Goal: Task Accomplishment & Management: Use online tool/utility

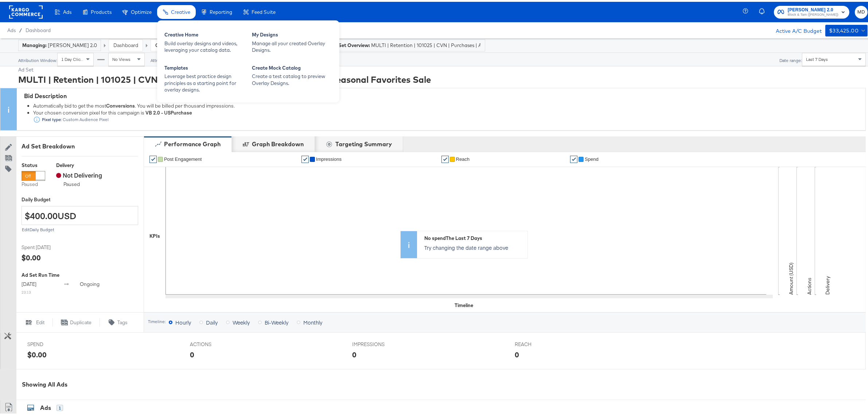
click at [181, 11] on span "Creative" at bounding box center [180, 10] width 19 height 6
click at [271, 39] on div "Manage all your created Overlay Designs." at bounding box center [292, 44] width 80 height 13
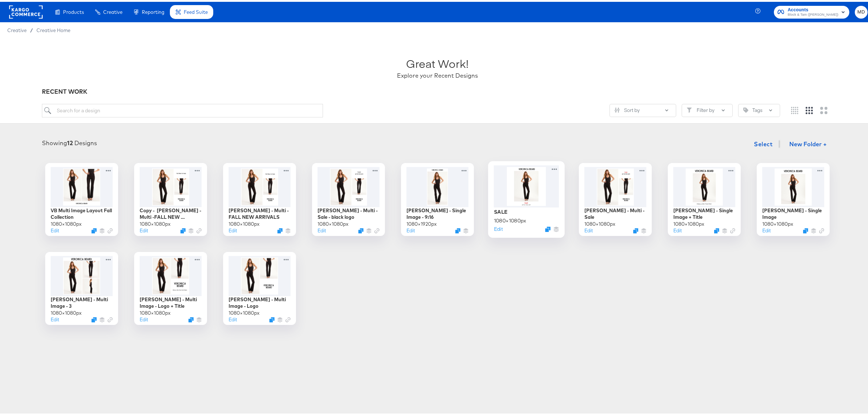
click at [520, 201] on div at bounding box center [526, 184] width 65 height 42
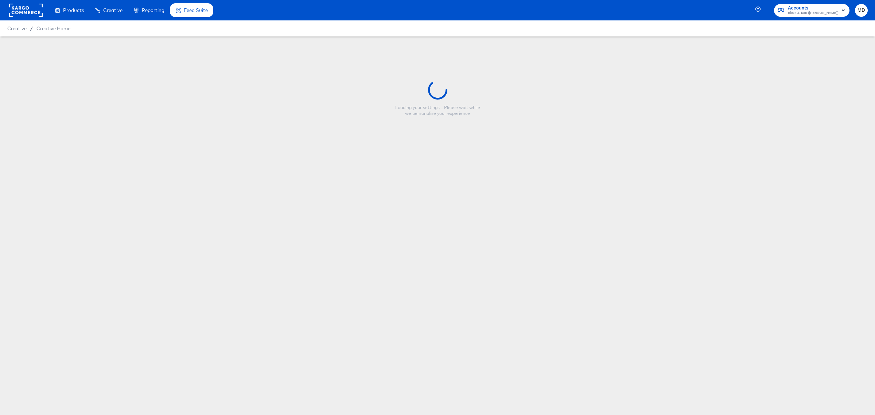
type input "SALE"
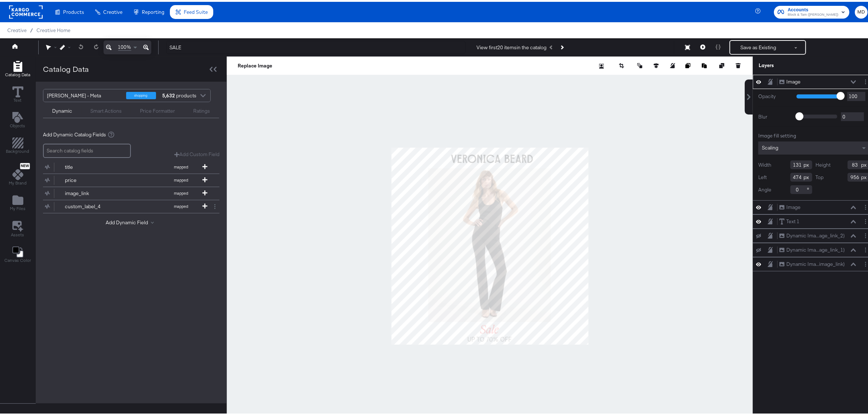
click at [481, 356] on div at bounding box center [490, 244] width 526 height 379
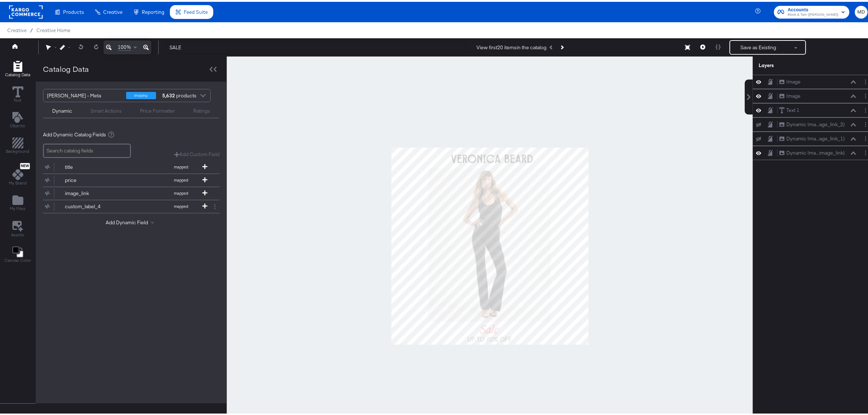
click at [319, 301] on div at bounding box center [490, 244] width 526 height 379
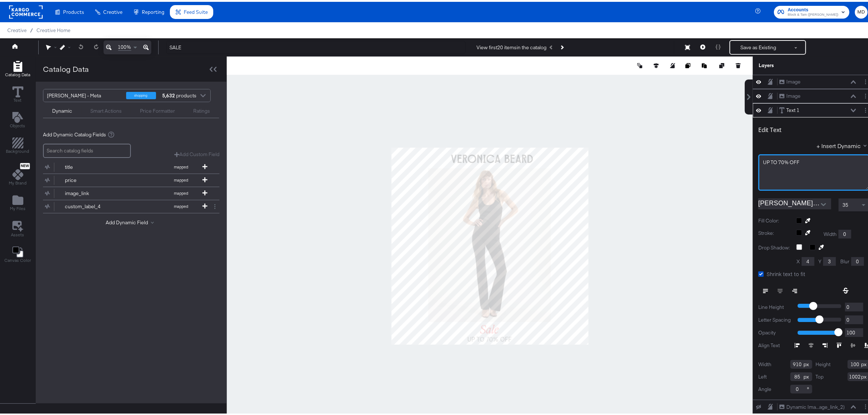
click at [768, 160] on span "UP ﻿TO 70% OFF" at bounding box center [781, 160] width 36 height 7
click at [306, 337] on div at bounding box center [490, 244] width 526 height 379
click at [346, 159] on div at bounding box center [490, 244] width 526 height 379
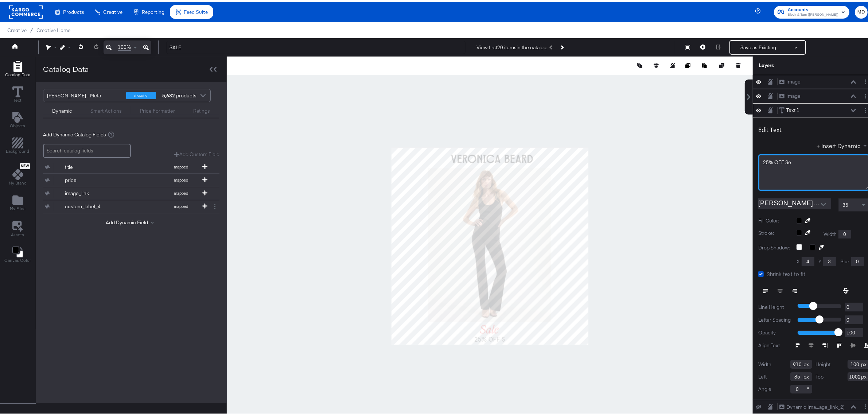
click at [796, 159] on div "25% OFF Se" at bounding box center [814, 160] width 102 height 7
click at [642, 199] on div at bounding box center [490, 244] width 526 height 379
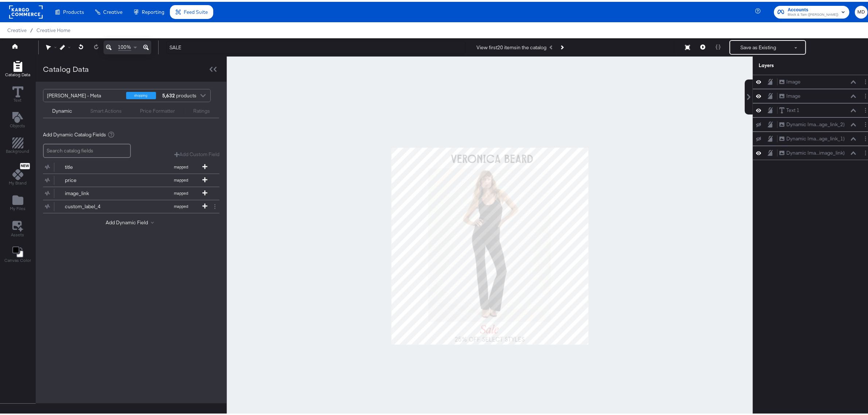
drag, startPoint x: 216, startPoint y: 35, endPoint x: 478, endPoint y: 39, distance: 262.4
click at [0, 0] on div "My Designs" at bounding box center [0, 0] width 0 height 0
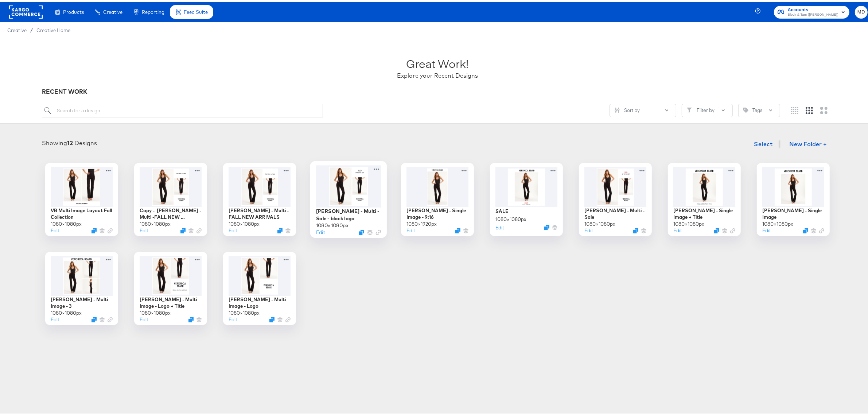
click at [338, 196] on div at bounding box center [348, 184] width 65 height 42
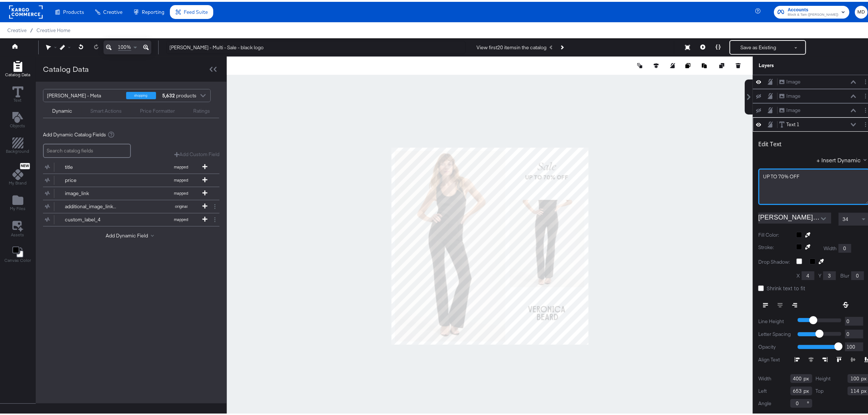
click at [775, 174] on span "UP ﻿TO 70% OFF" at bounding box center [781, 174] width 36 height 7
click at [768, 174] on span "UP ﻿TO 70% OFF" at bounding box center [781, 174] width 36 height 7
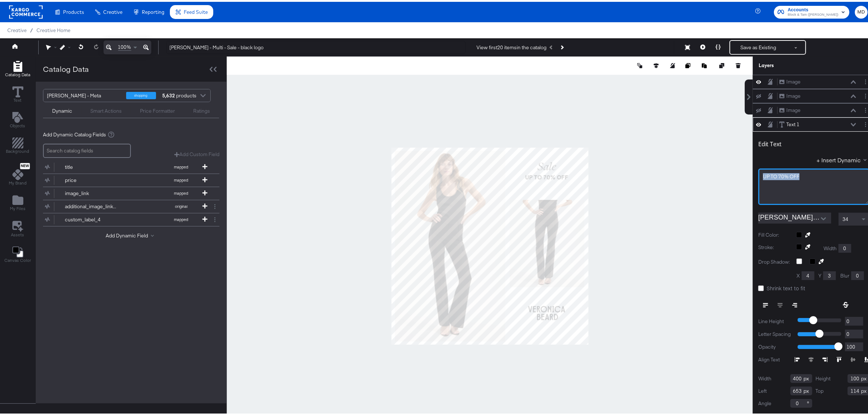
click at [768, 174] on span "UP ﻿TO 70% OFF" at bounding box center [781, 174] width 36 height 7
click at [702, 181] on div at bounding box center [490, 244] width 526 height 379
click at [777, 174] on span "25% OFF SELECT STYLES" at bounding box center [792, 174] width 58 height 7
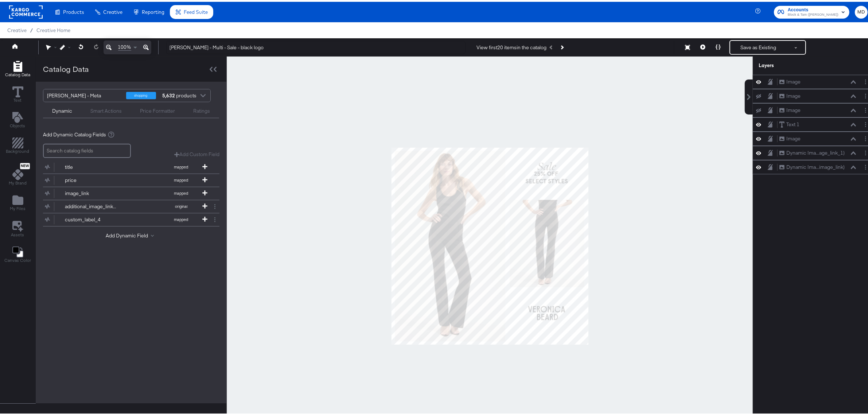
click at [653, 185] on div at bounding box center [490, 244] width 526 height 379
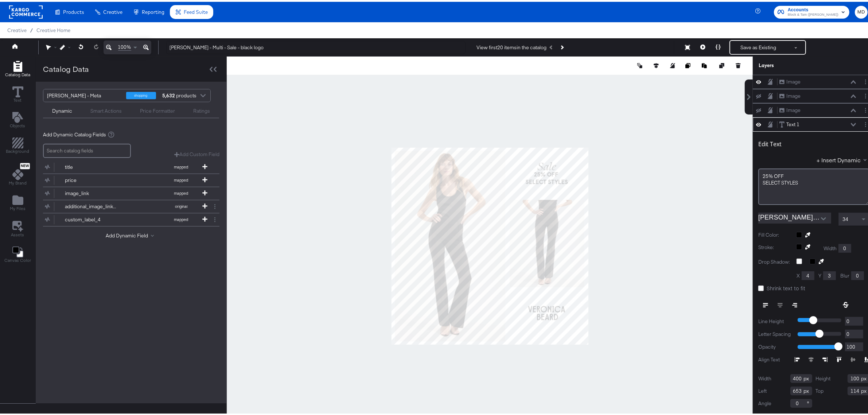
type input "118"
click at [654, 180] on div at bounding box center [490, 244] width 526 height 379
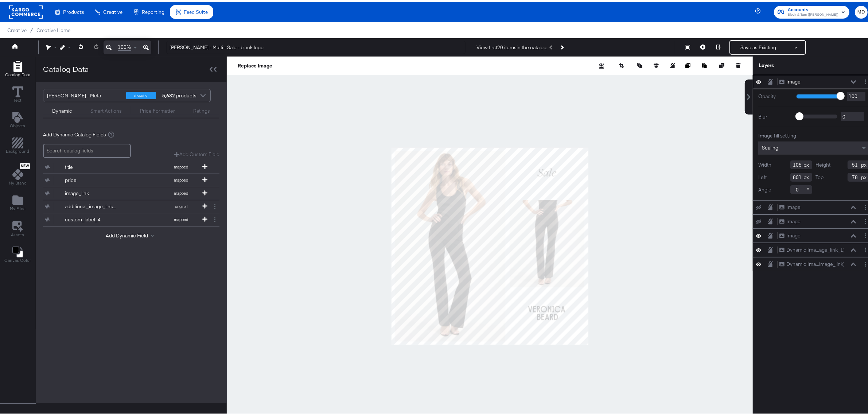
type input "800"
type input "112"
click at [610, 173] on div at bounding box center [490, 244] width 526 height 379
type input "125"
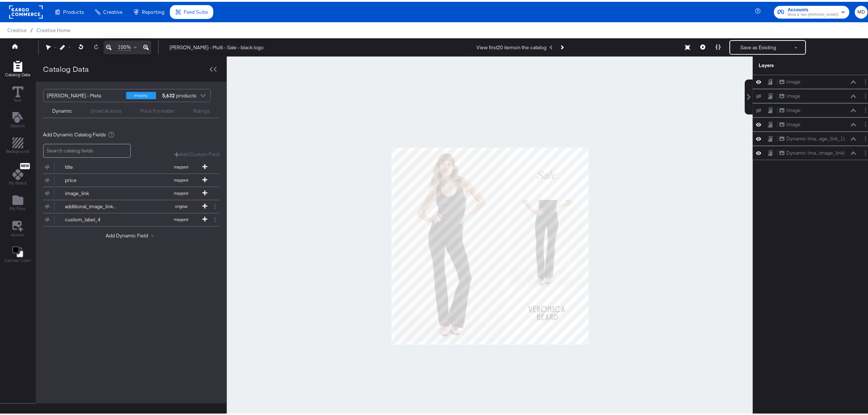
click at [629, 175] on div at bounding box center [490, 244] width 526 height 379
click at [321, 236] on div at bounding box center [490, 244] width 526 height 379
click at [332, 225] on div at bounding box center [490, 244] width 526 height 379
click at [79, 44] on icon at bounding box center [81, 44] width 5 height 5
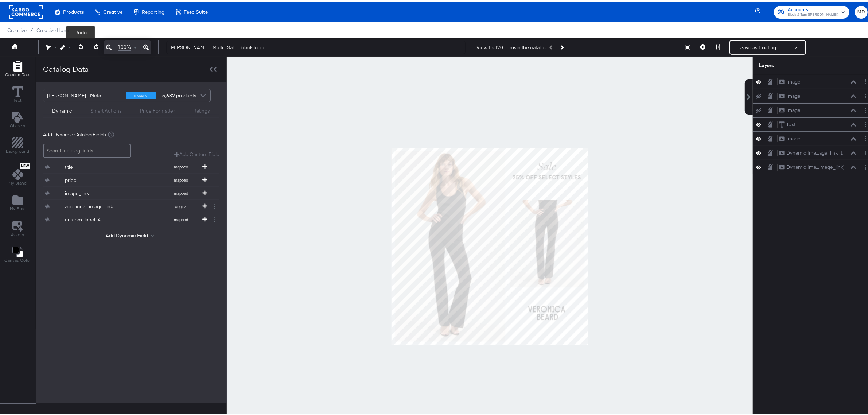
click at [79, 44] on icon at bounding box center [81, 44] width 5 height 5
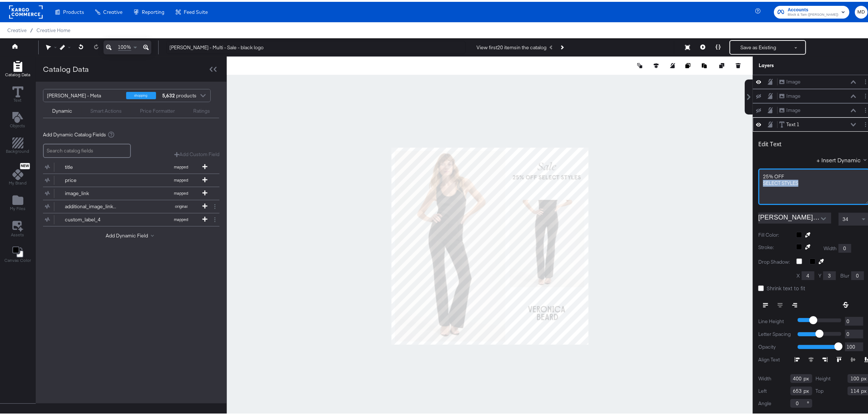
drag, startPoint x: 762, startPoint y: 182, endPoint x: 751, endPoint y: 183, distance: 10.9
click at [758, 183] on div "25% OFF SELECT STYLES" at bounding box center [813, 185] width 111 height 36
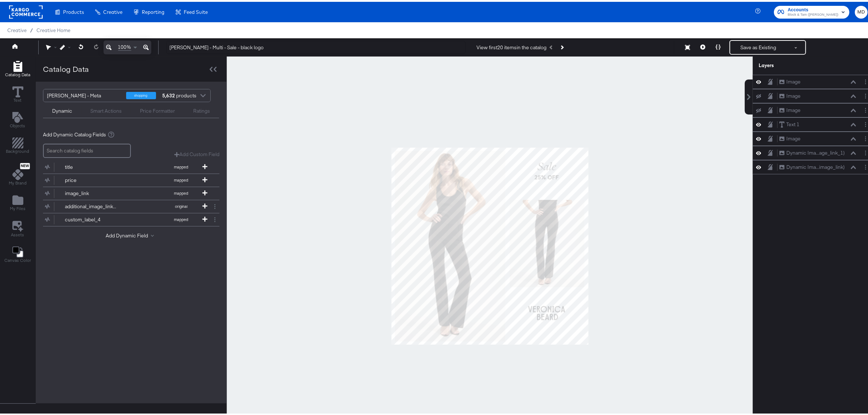
click at [330, 181] on div at bounding box center [490, 244] width 526 height 379
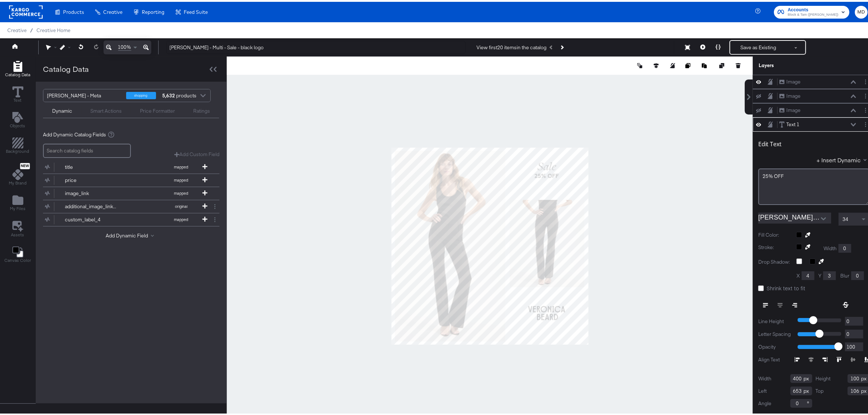
type input "106"
click at [642, 193] on div at bounding box center [490, 244] width 526 height 379
type input "112"
click at [667, 201] on div at bounding box center [490, 244] width 526 height 379
click at [620, 171] on div at bounding box center [490, 244] width 526 height 379
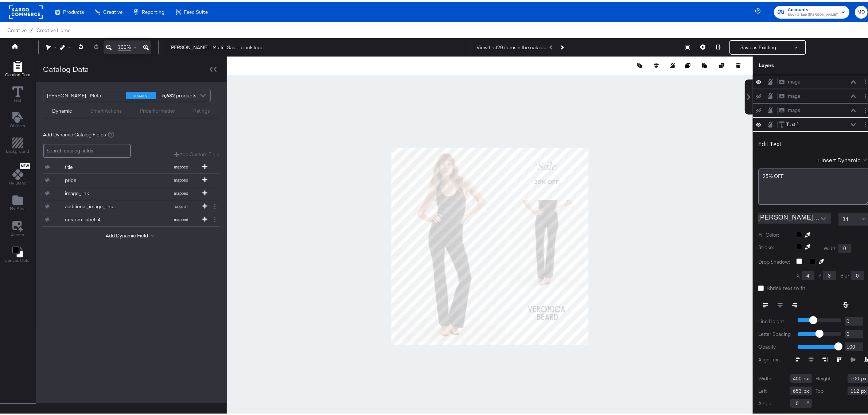
type input "140"
click at [639, 170] on div at bounding box center [490, 244] width 526 height 379
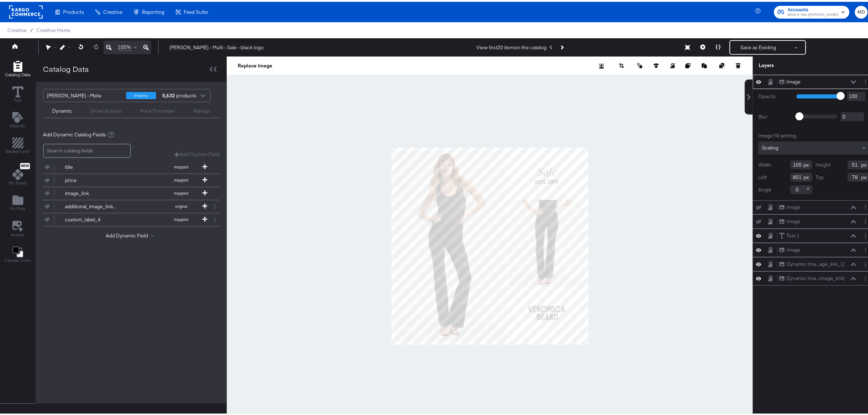
type input "800"
type input "108"
click at [652, 171] on div at bounding box center [490, 244] width 526 height 379
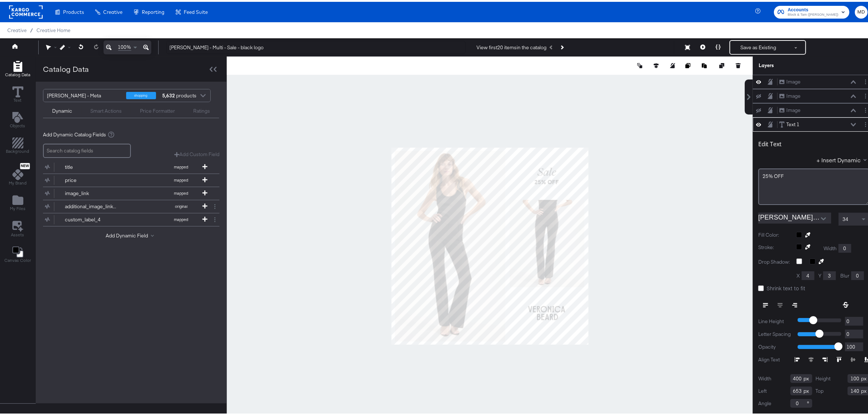
click at [626, 164] on div at bounding box center [490, 244] width 526 height 379
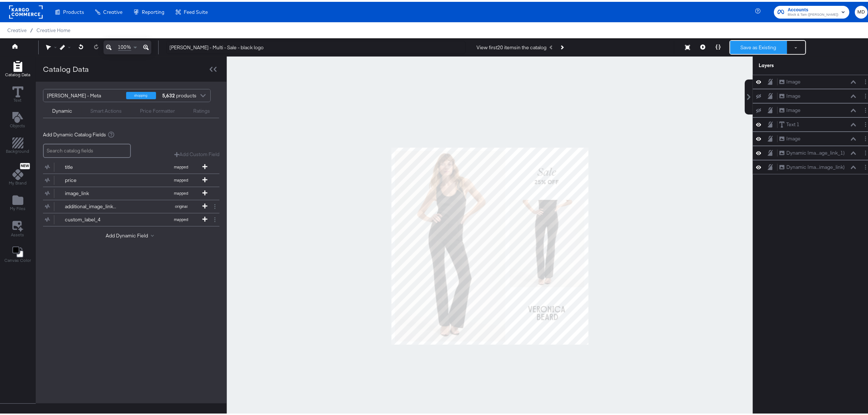
click at [752, 47] on button "Save as Existing" at bounding box center [758, 45] width 57 height 13
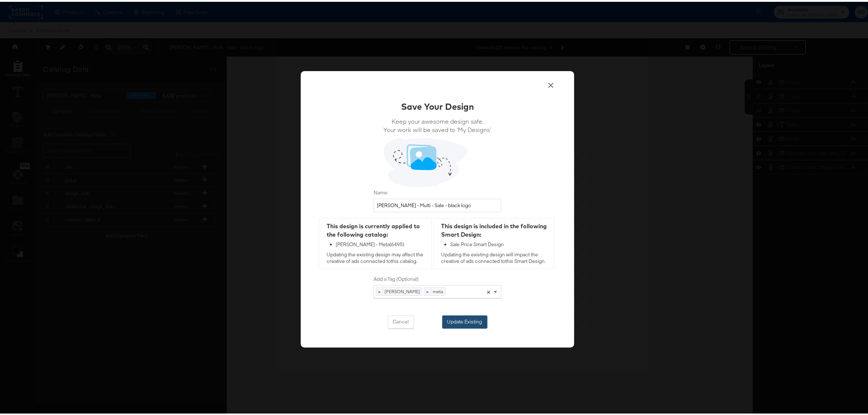
click at [455, 321] on button "Update Existing" at bounding box center [464, 319] width 45 height 13
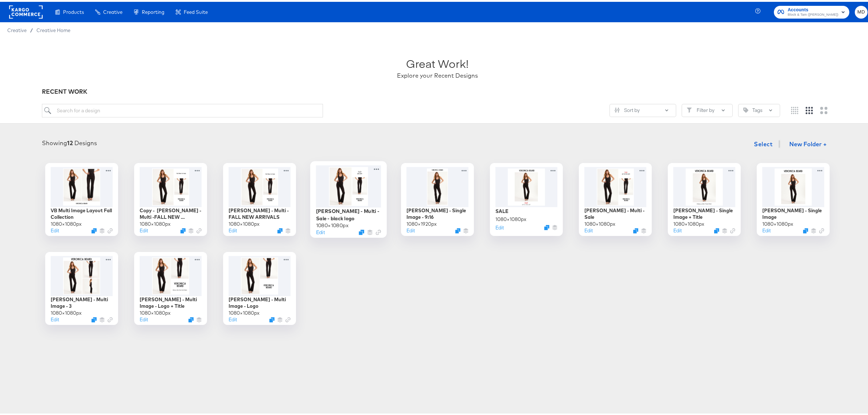
click at [353, 192] on div at bounding box center [348, 184] width 65 height 42
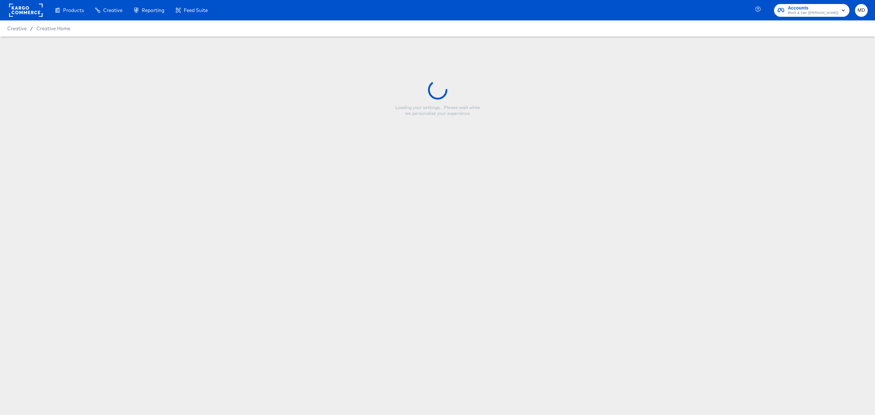
type input "[PERSON_NAME] - Multi - Sale - black logo"
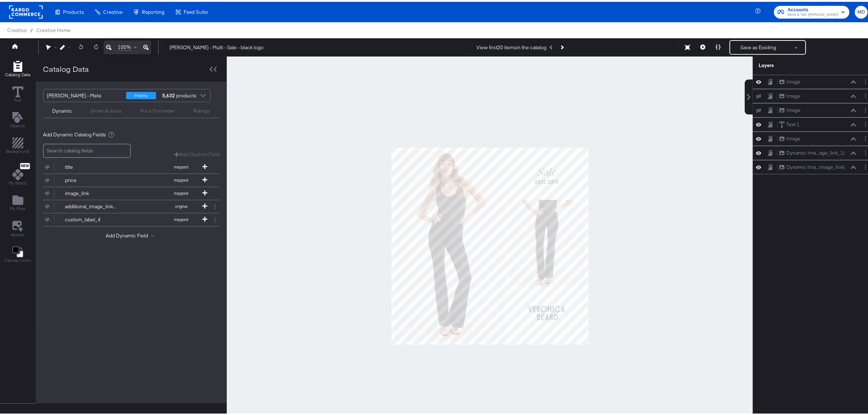
click at [352, 232] on div at bounding box center [490, 244] width 526 height 379
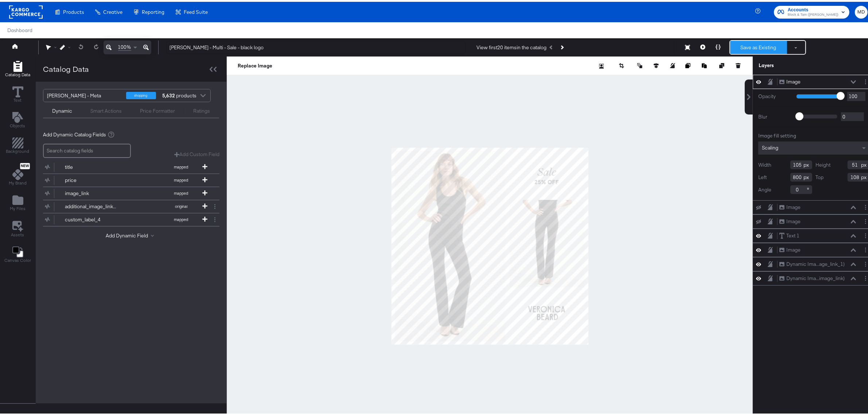
click at [746, 43] on button "Save as Existing" at bounding box center [758, 45] width 57 height 13
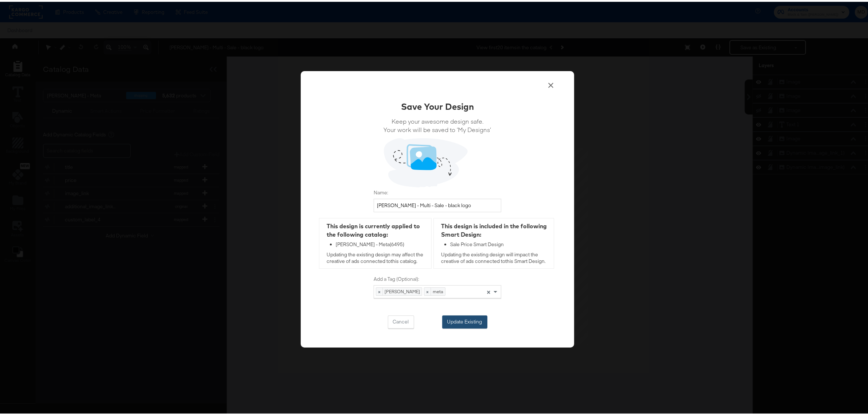
click at [458, 321] on button "Update Existing" at bounding box center [464, 319] width 45 height 13
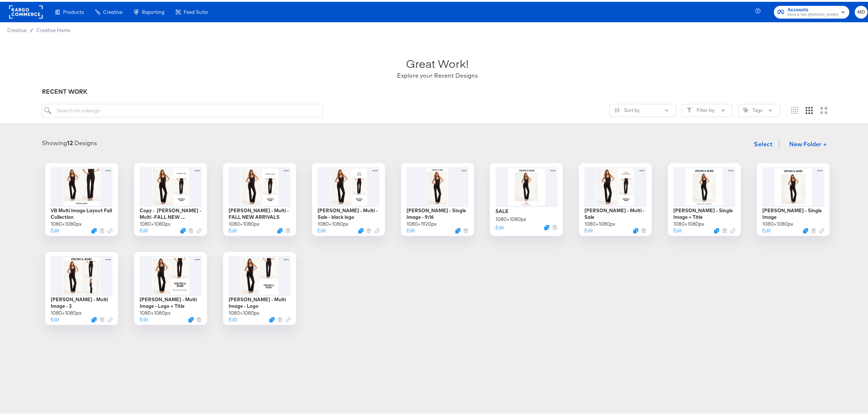
click at [26, 11] on rect at bounding box center [26, 10] width 34 height 13
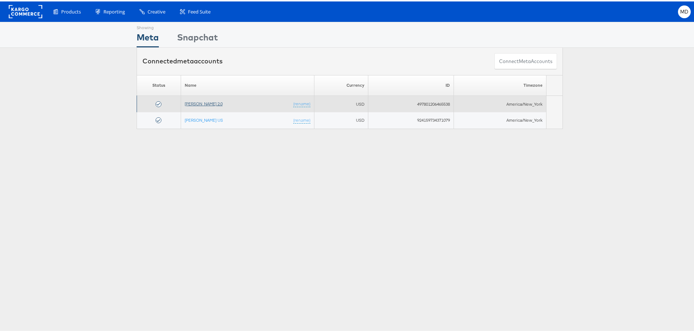
click at [197, 100] on link "[PERSON_NAME] 2.0" at bounding box center [204, 101] width 38 height 5
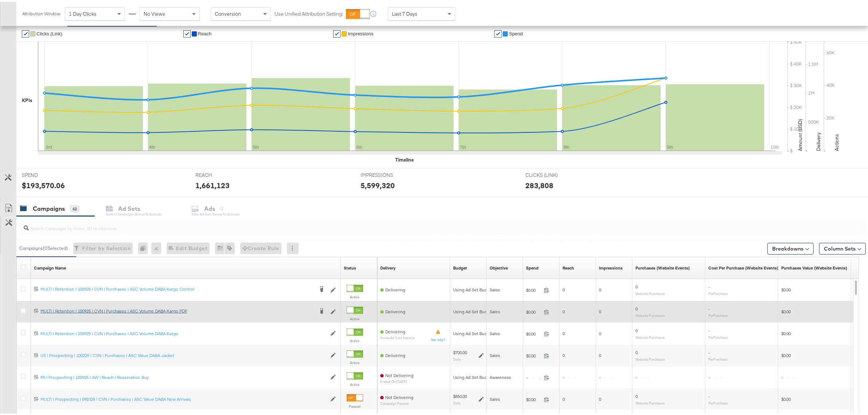
scroll to position [136, 0]
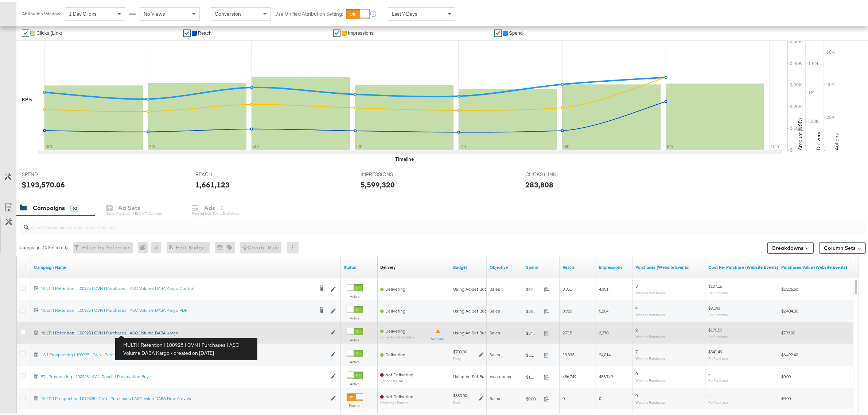
click at [142, 332] on div "MULTI | Retention | 100925 | CVN | Purchases | ASC Volume DABA Kargo MULTI | Re…" at bounding box center [183, 331] width 286 height 6
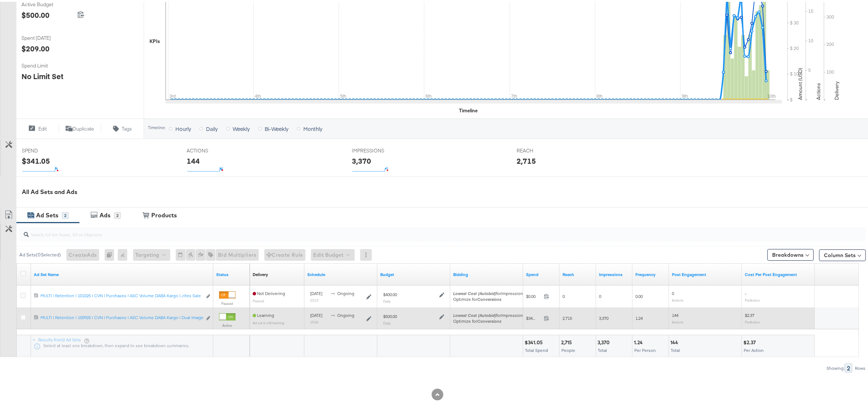
scroll to position [160, 0]
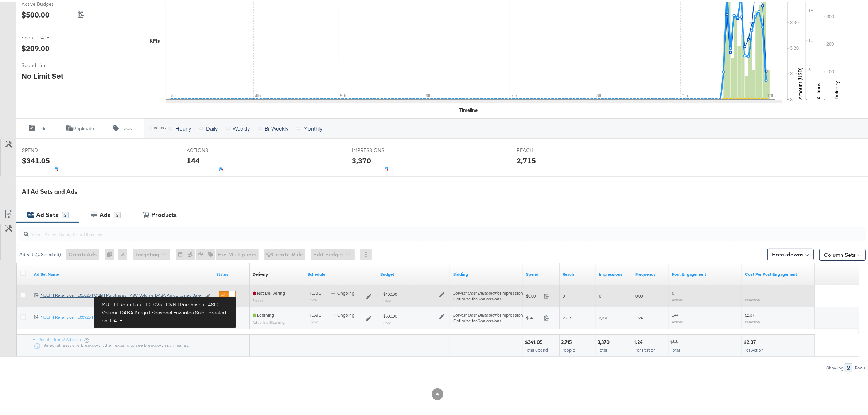
click at [155, 294] on div "MULTI | Retention | 101025 | CVN | Purchases | ASC Volume DABA Kargo | Seasonal…" at bounding box center [120, 293] width 161 height 6
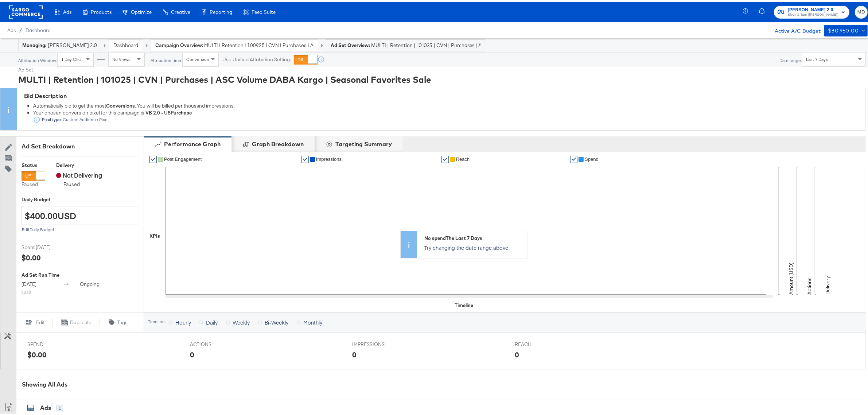
scroll to position [172, 0]
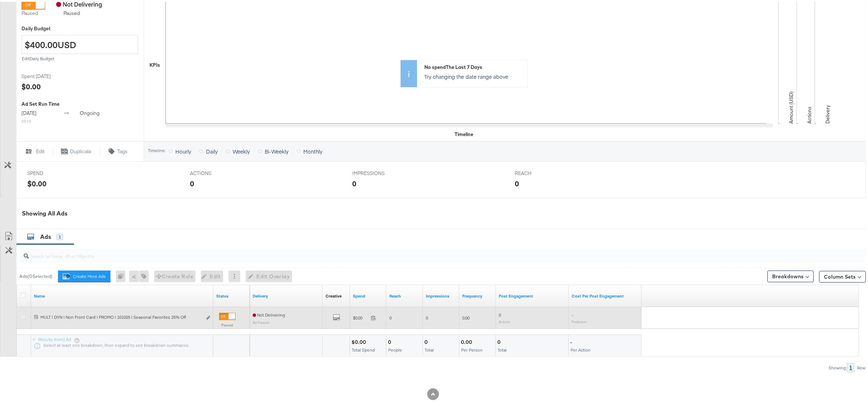
click at [24, 315] on icon at bounding box center [22, 314] width 5 height 5
click at [0, 0] on input "checkbox" at bounding box center [0, 0] width 0 height 0
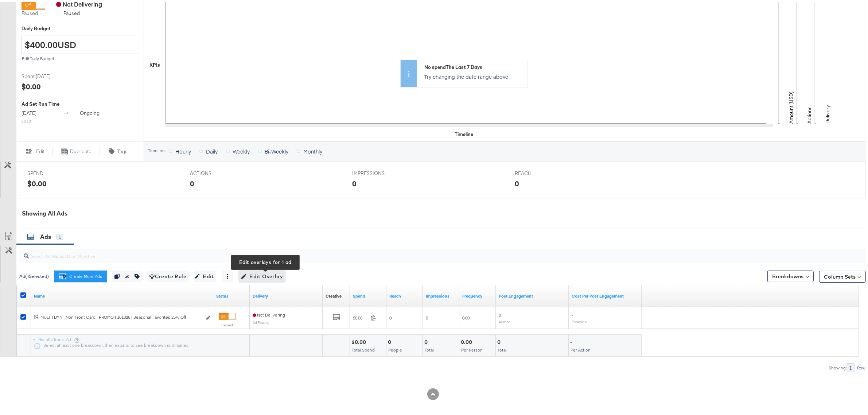
click at [261, 275] on span "Edit Overlay Edit overlays for 1 ad" at bounding box center [262, 274] width 42 height 9
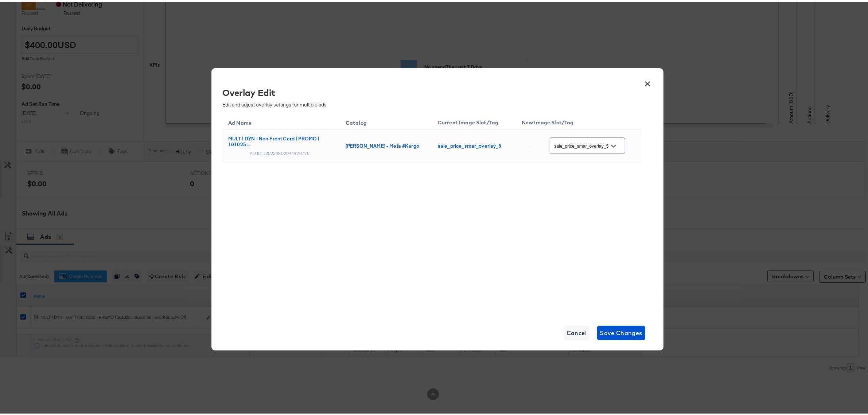
click at [614, 143] on icon "Open" at bounding box center [613, 144] width 5 height 5
click at [614, 253] on img at bounding box center [614, 252] width 1 height 1
click at [616, 330] on span "Save Changes" at bounding box center [621, 331] width 43 height 10
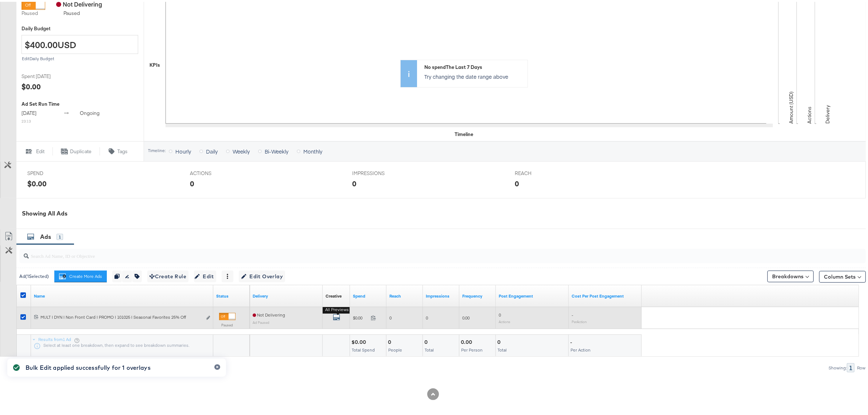
click at [334, 314] on icon "default" at bounding box center [336, 315] width 7 height 7
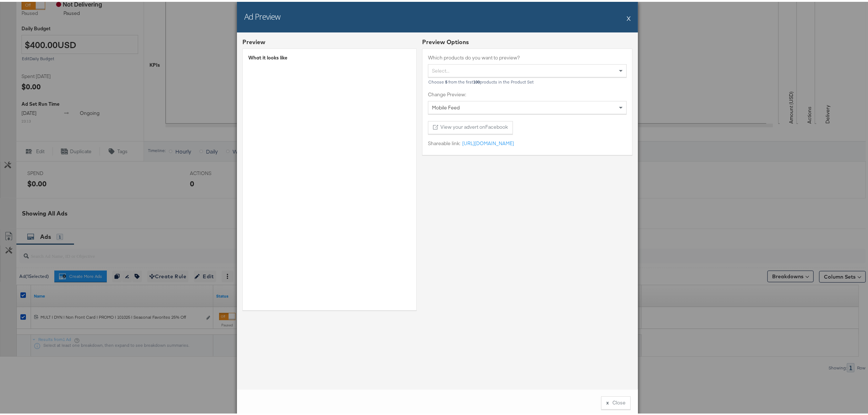
click at [516, 65] on div "Select..." at bounding box center [527, 69] width 198 height 12
click at [469, 222] on div "Preview Options Which products do you want to preview? × Jude Linen Wide-Leg Pa…" at bounding box center [527, 175] width 210 height 278
click at [621, 17] on div "Ad Preview X" at bounding box center [437, 15] width 401 height 31
click at [626, 13] on button "X" at bounding box center [628, 16] width 4 height 15
